Goal: Find specific page/section: Find specific page/section

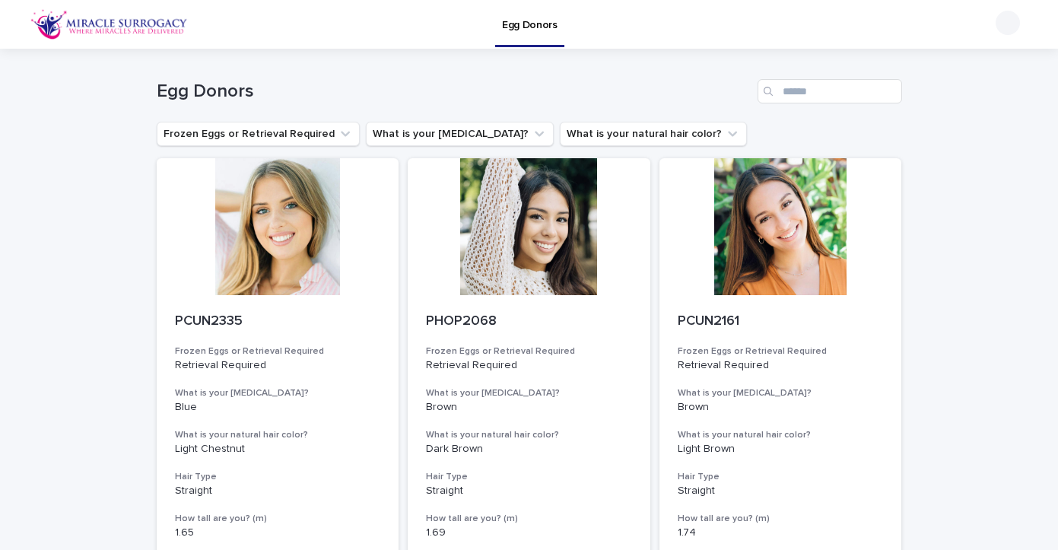
click at [84, 27] on img at bounding box center [109, 24] width 158 height 30
click at [73, 21] on img at bounding box center [109, 24] width 158 height 30
